Goal: Task Accomplishment & Management: Complete application form

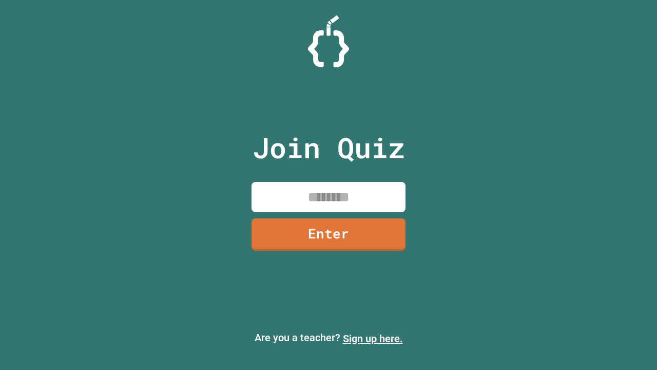
click at [373, 339] on link "Sign up here." at bounding box center [373, 338] width 60 height 12
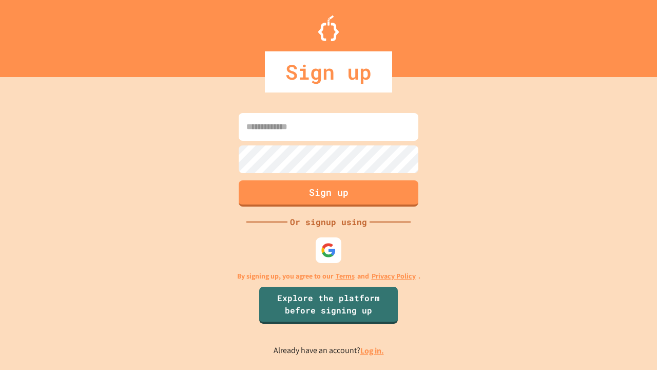
click at [373, 350] on link "Log in." at bounding box center [373, 350] width 24 height 11
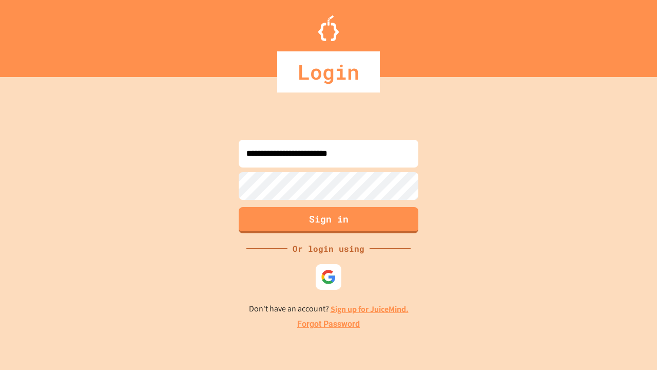
type input "**********"
